Goal: Task Accomplishment & Management: Manage account settings

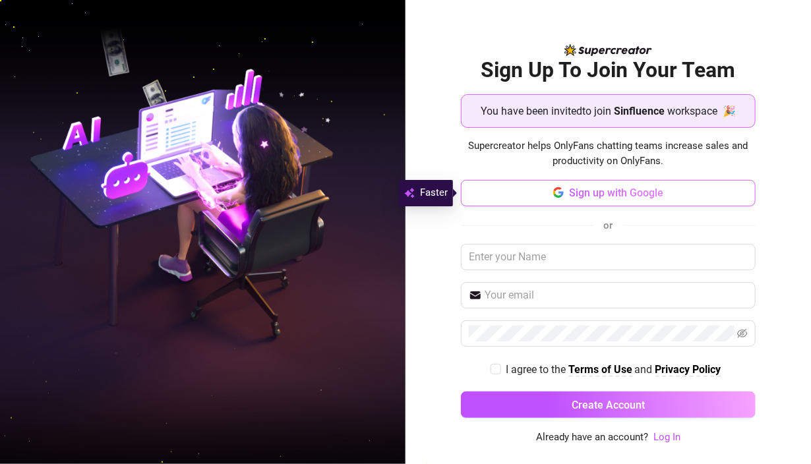
click at [608, 197] on span "Sign up with Google" at bounding box center [616, 193] width 94 height 13
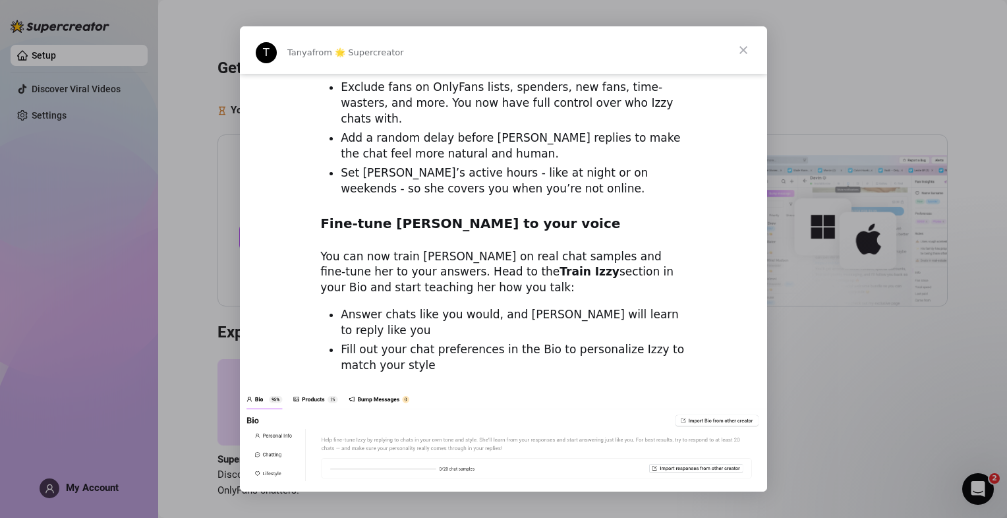
scroll to position [1186, 0]
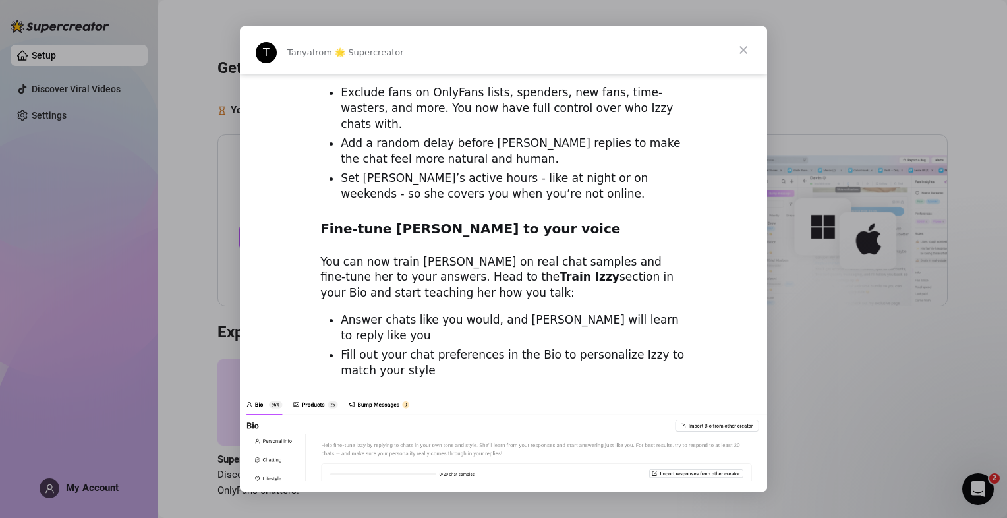
click at [746, 60] on span "Close" at bounding box center [743, 49] width 47 height 47
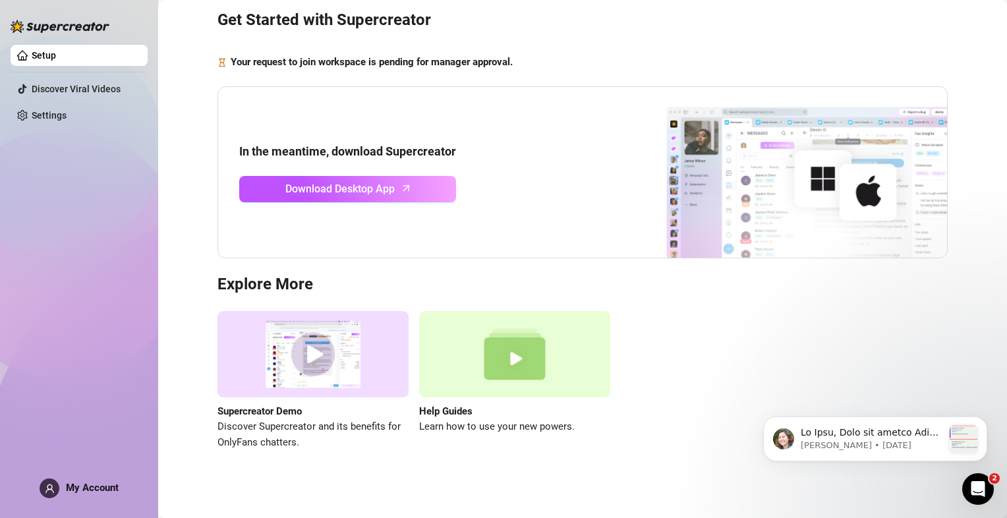
scroll to position [53, 0]
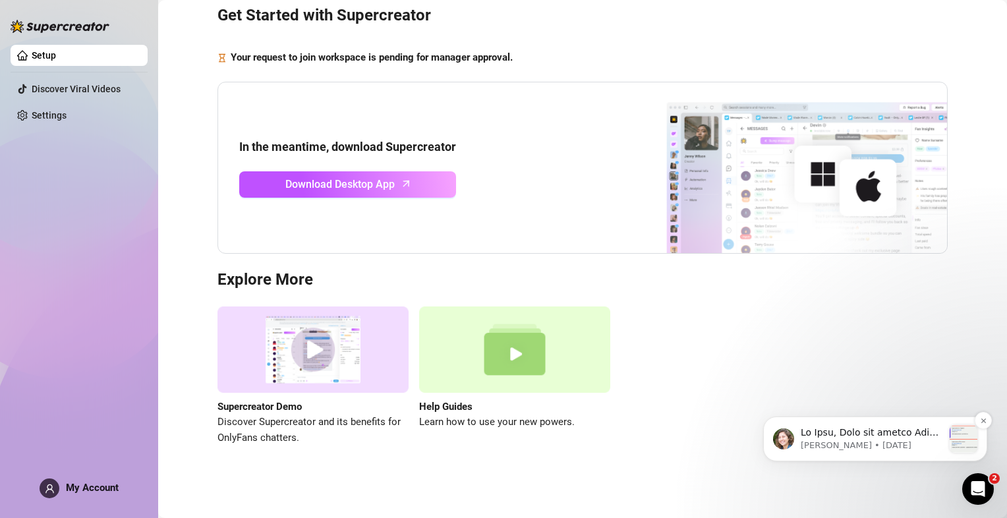
click at [810, 438] on p "Notification stack" at bounding box center [872, 433] width 142 height 13
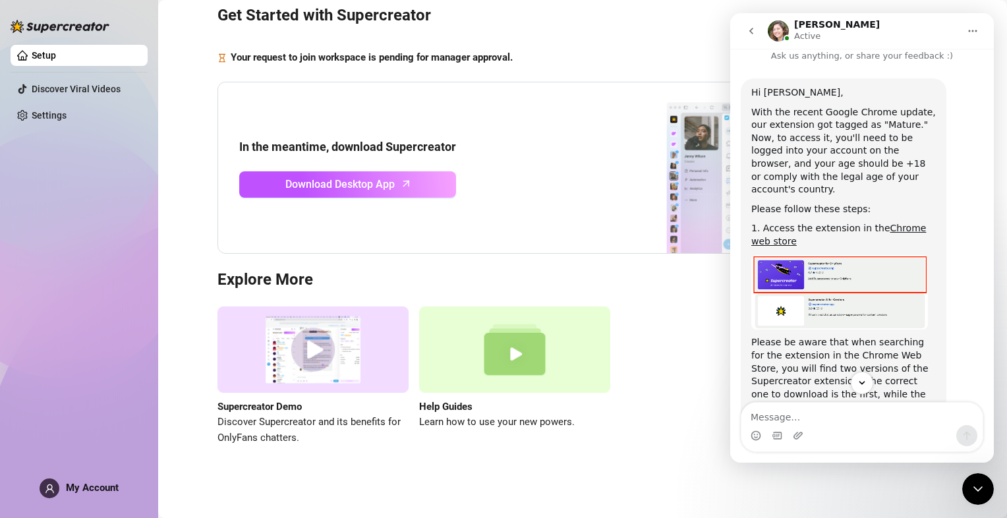
scroll to position [0, 0]
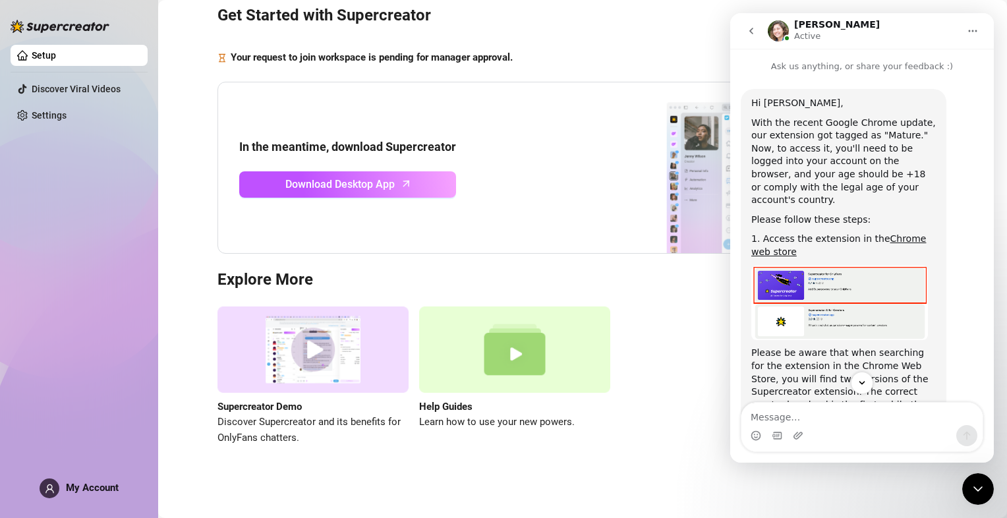
click at [751, 32] on icon "go back" at bounding box center [752, 31] width 4 height 7
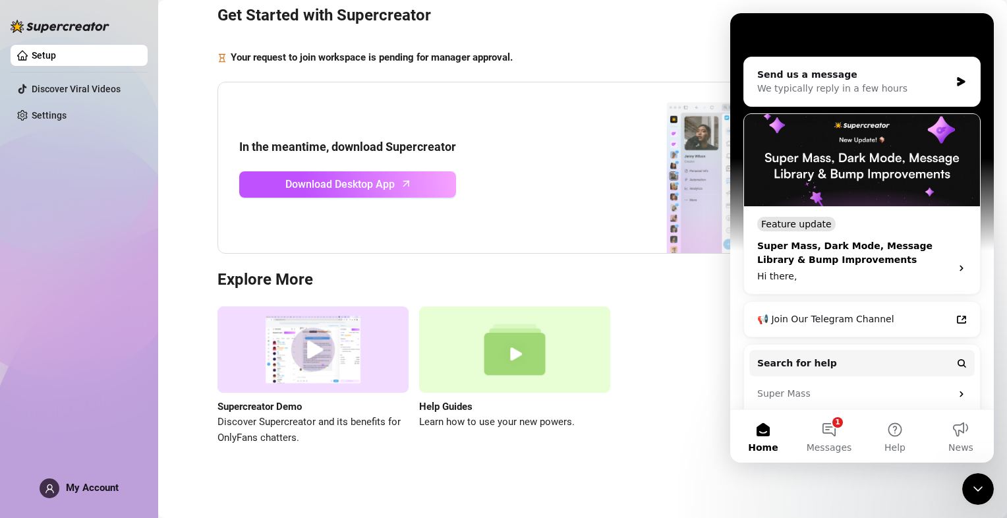
scroll to position [193, 0]
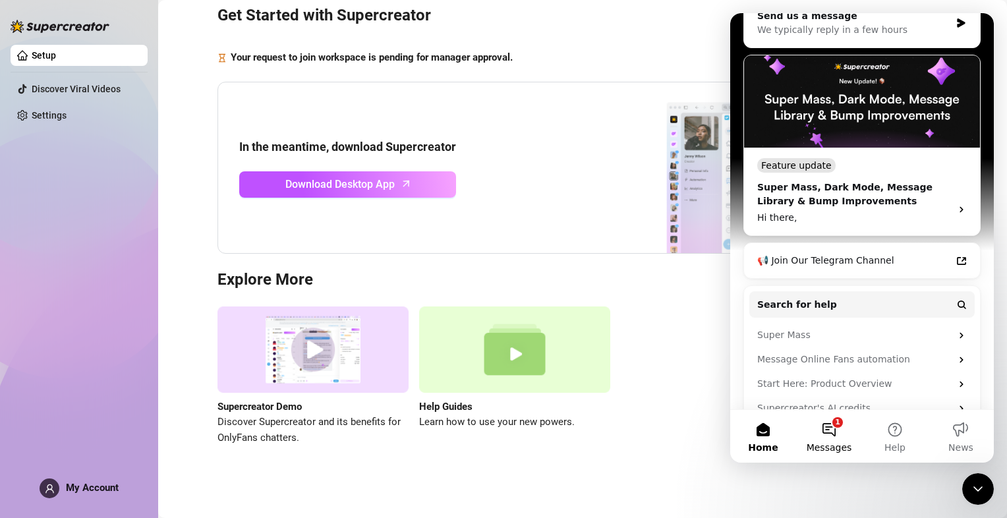
click at [810, 436] on button "1 Messages" at bounding box center [829, 436] width 66 height 53
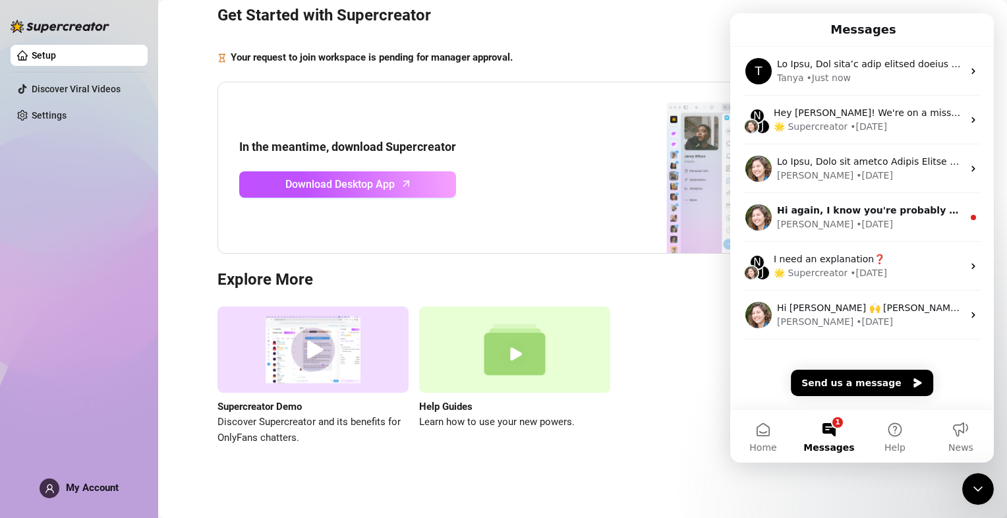
drag, startPoint x: 982, startPoint y: 498, endPoint x: 968, endPoint y: 490, distance: 15.9
click at [810, 463] on div "Close Intercom Messenger" at bounding box center [979, 489] width 32 height 32
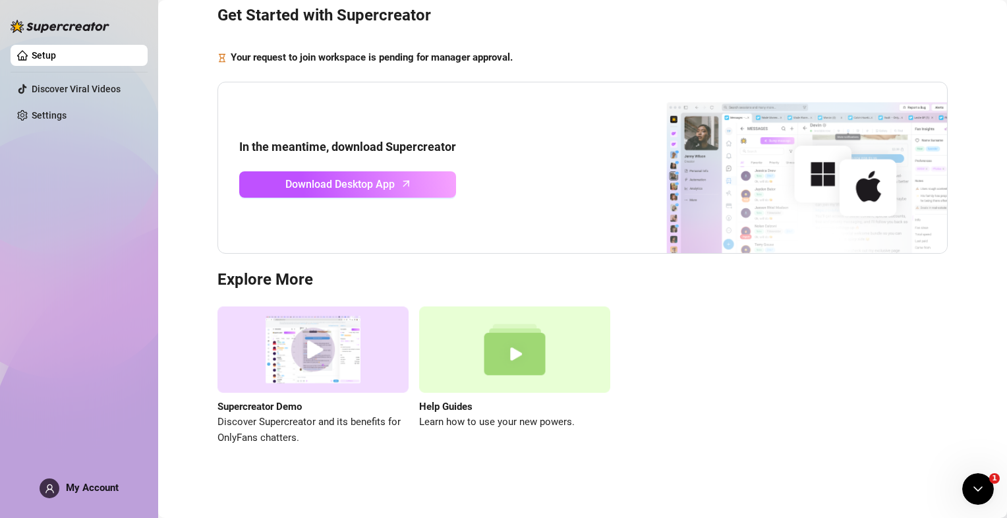
scroll to position [0, 0]
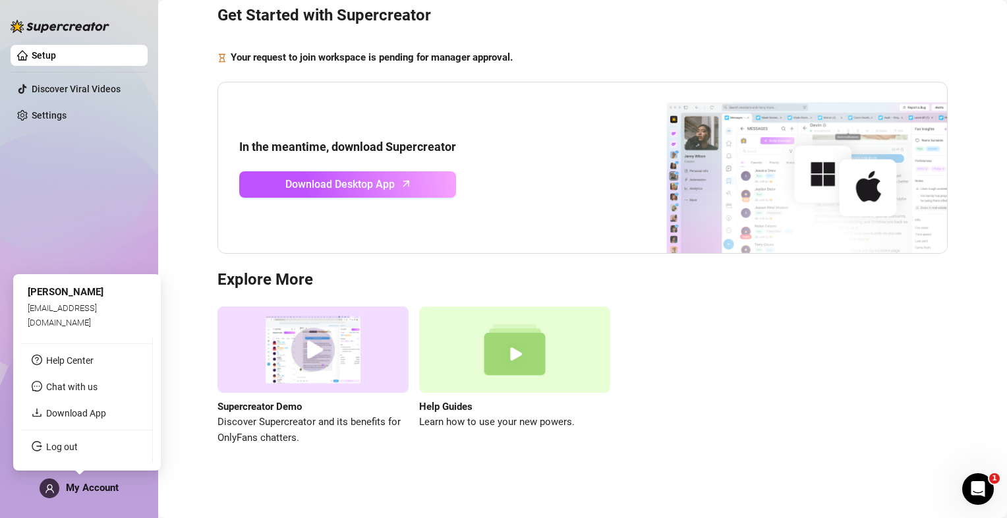
click at [75, 463] on span "My Account" at bounding box center [92, 488] width 53 height 12
click at [76, 463] on span "My Account" at bounding box center [92, 488] width 53 height 12
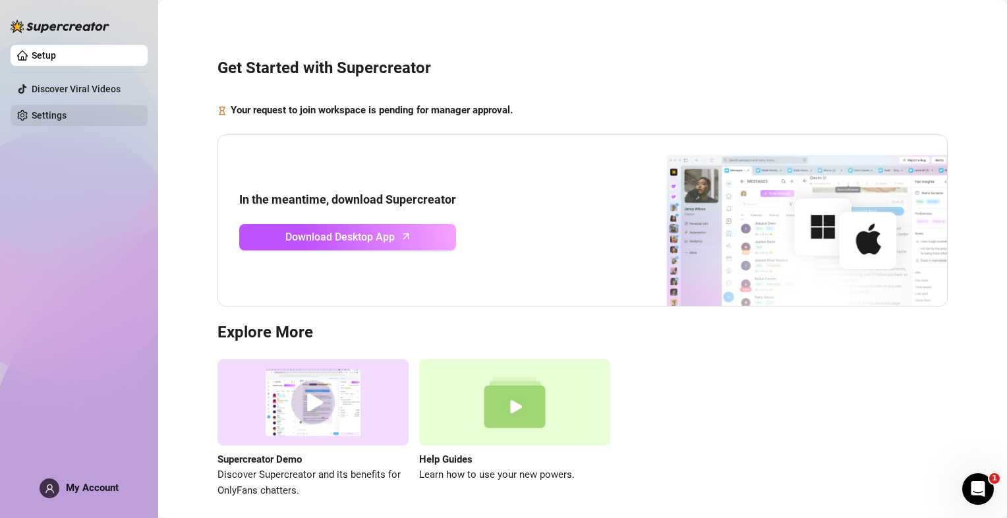
click at [58, 119] on link "Settings" at bounding box center [49, 115] width 35 height 11
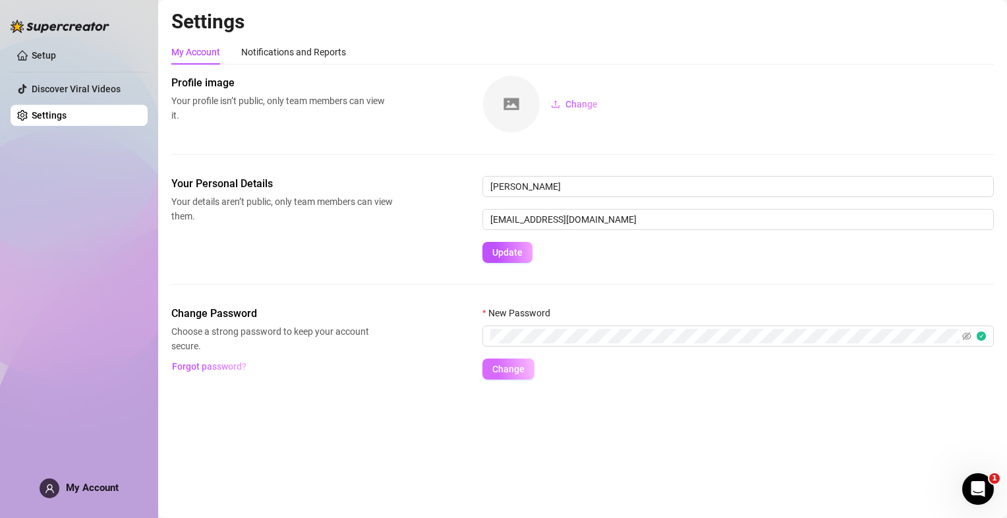
click at [517, 373] on span "Change" at bounding box center [508, 369] width 32 height 11
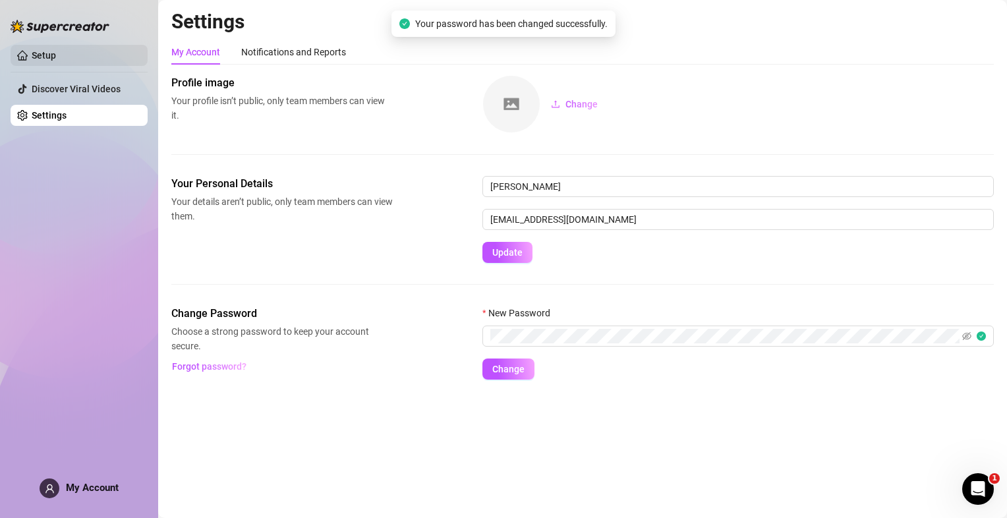
click at [56, 58] on link "Setup" at bounding box center [44, 55] width 24 height 11
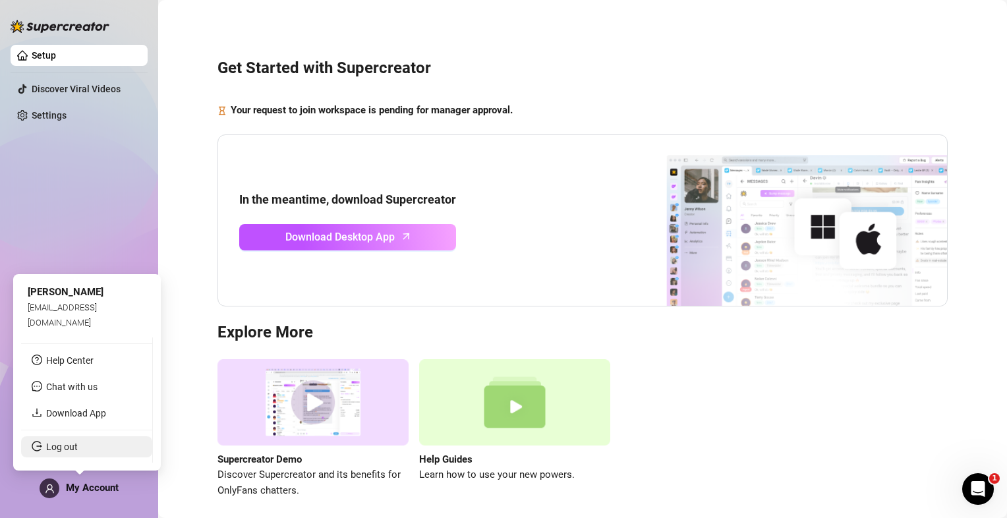
click at [58, 444] on link "Log out" at bounding box center [62, 447] width 32 height 11
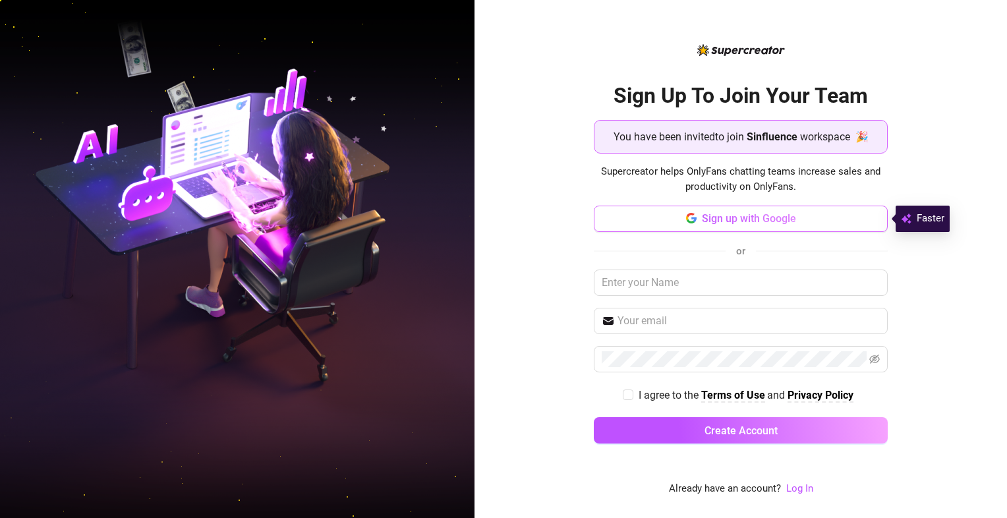
click at [709, 219] on span "Sign up with Google" at bounding box center [749, 218] width 94 height 13
